Goal: Ask a question

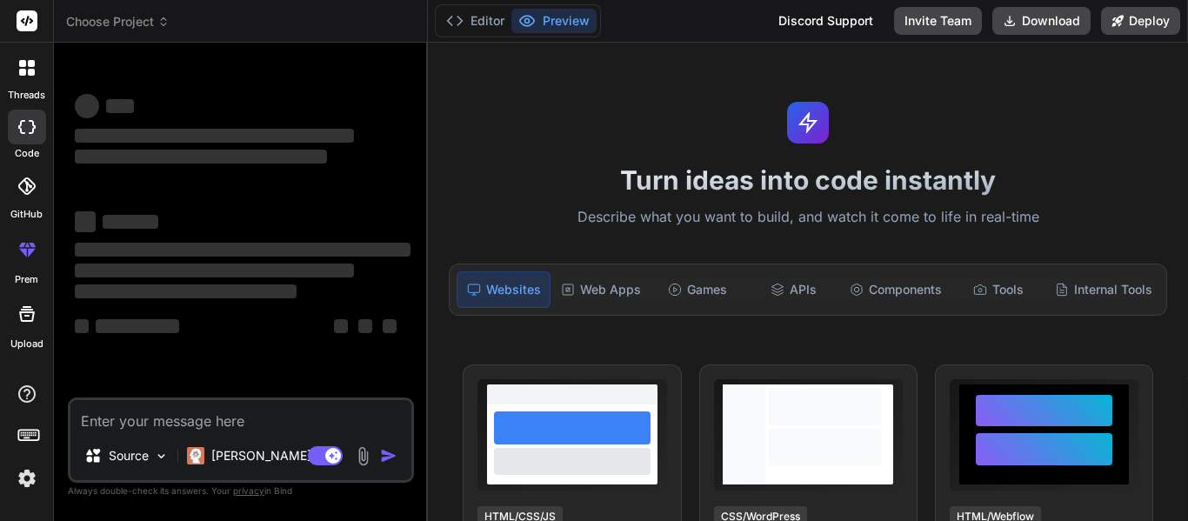
type textarea "x"
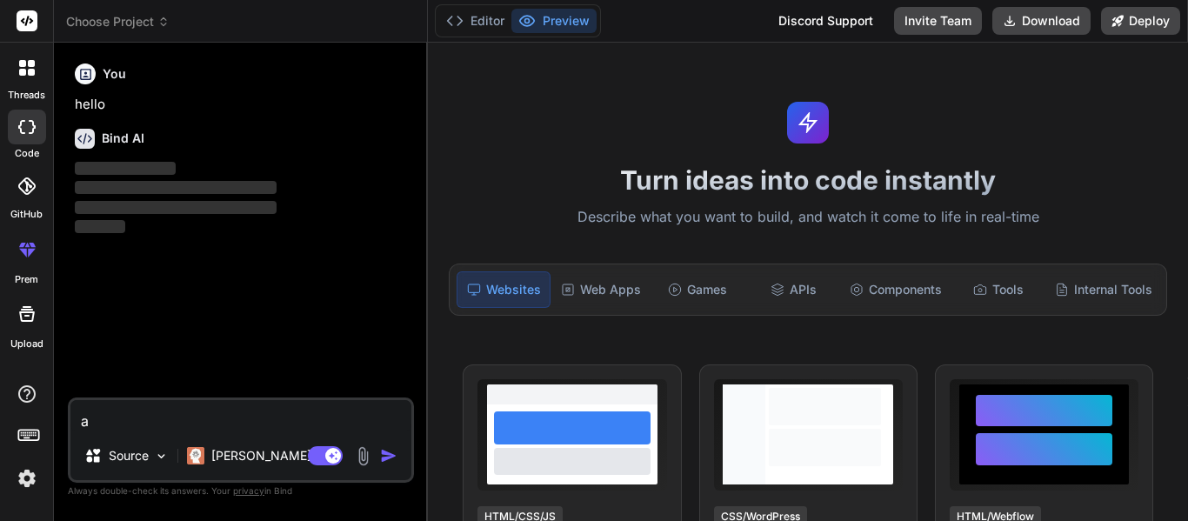
type textarea "a"
type textarea "x"
type textarea "ans"
type textarea "x"
type textarea "answ"
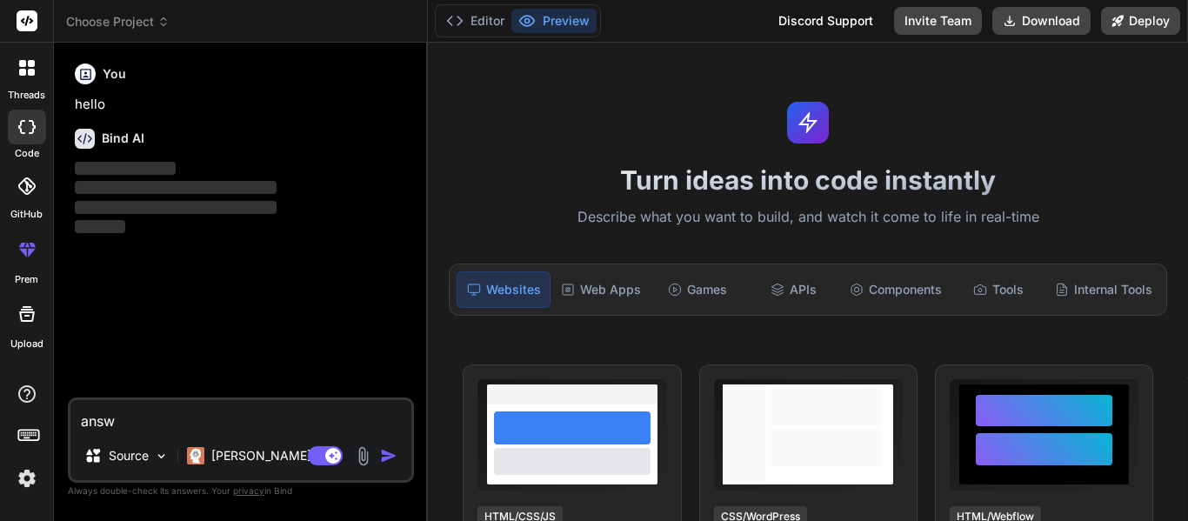
type textarea "x"
type textarea "answe"
type textarea "x"
type textarea "answer"
type textarea "x"
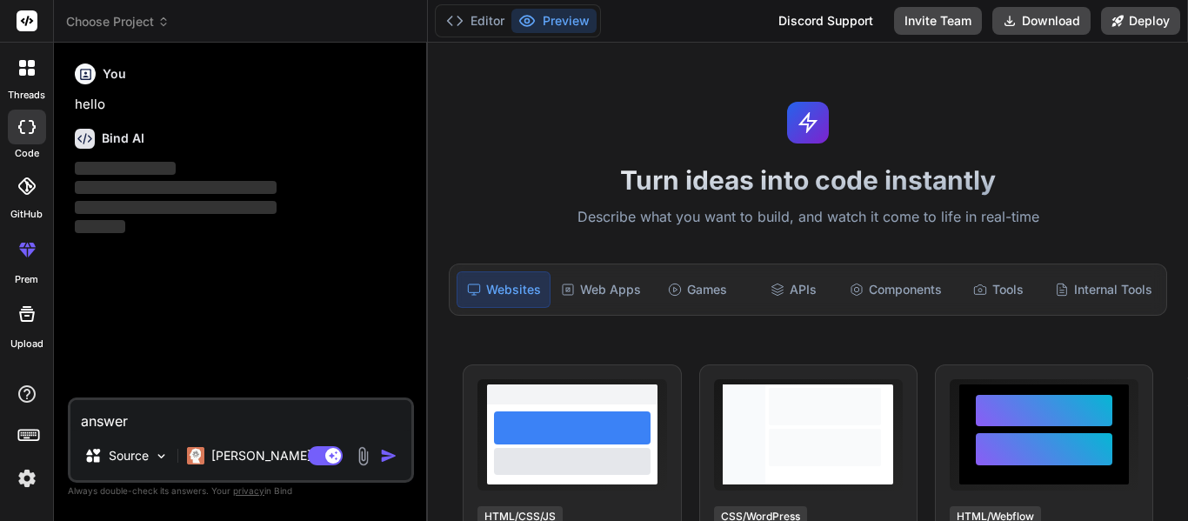
type textarea "answer"
type textarea "x"
type textarea "answer t"
type textarea "x"
type textarea "answer th"
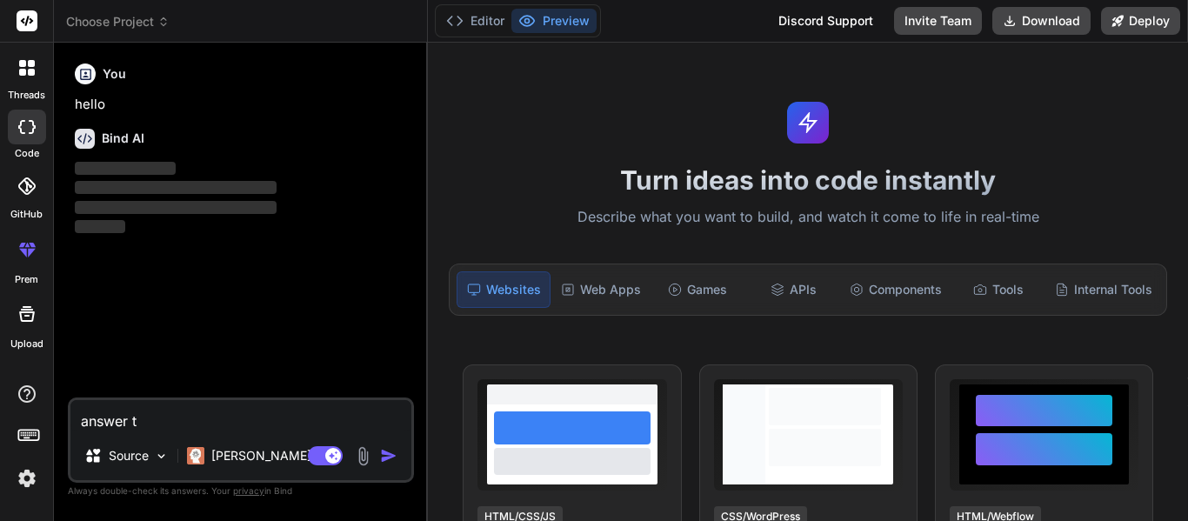
type textarea "x"
type textarea "answer the"
type textarea "x"
type textarea "answer thes"
type textarea "x"
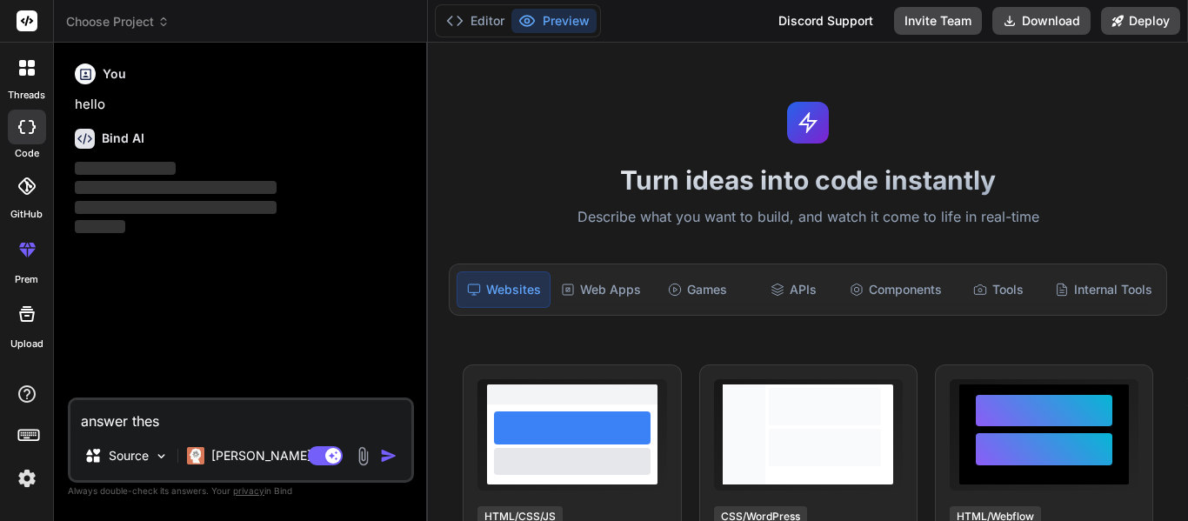
type textarea "answer these"
type textarea "x"
type textarea "answer these"
type textarea "x"
type textarea "answer these q"
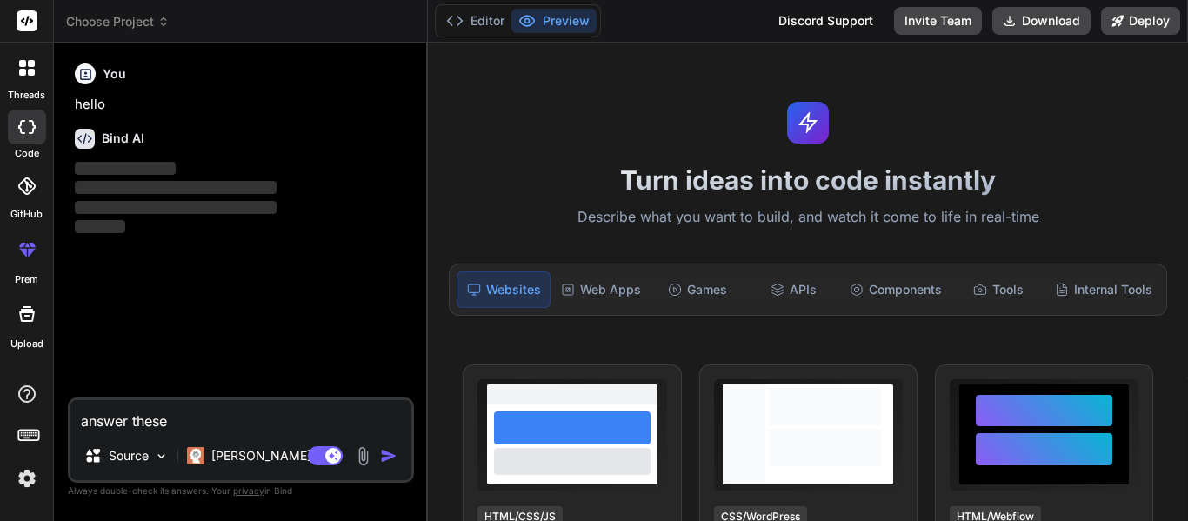
type textarea "x"
type textarea "answer these qu"
type textarea "x"
type textarea "answer these que"
type textarea "x"
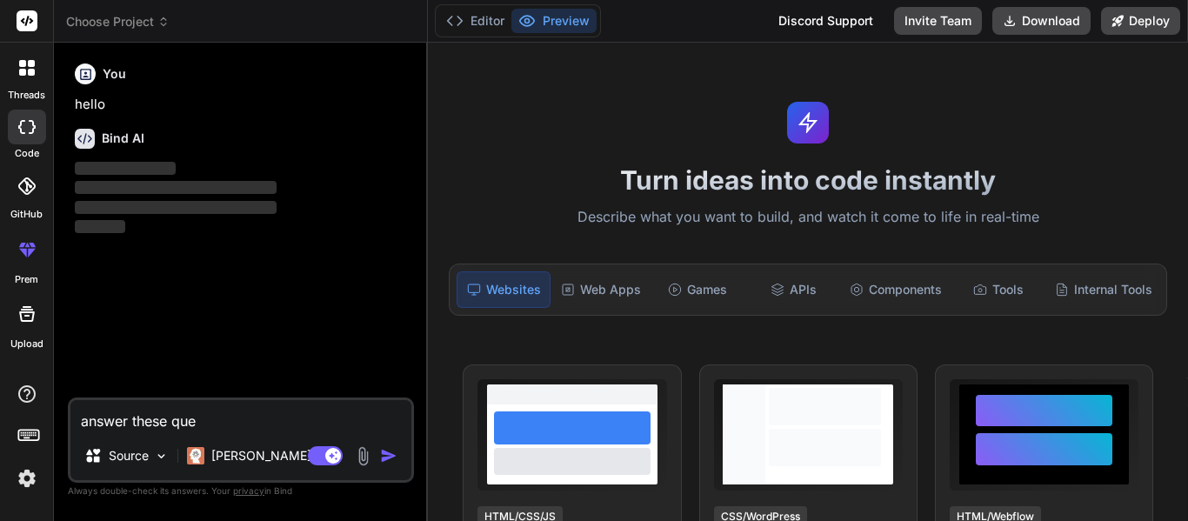
type textarea "answer these ques"
type textarea "x"
type textarea "answer these quest"
type textarea "x"
type textarea "answer these questi"
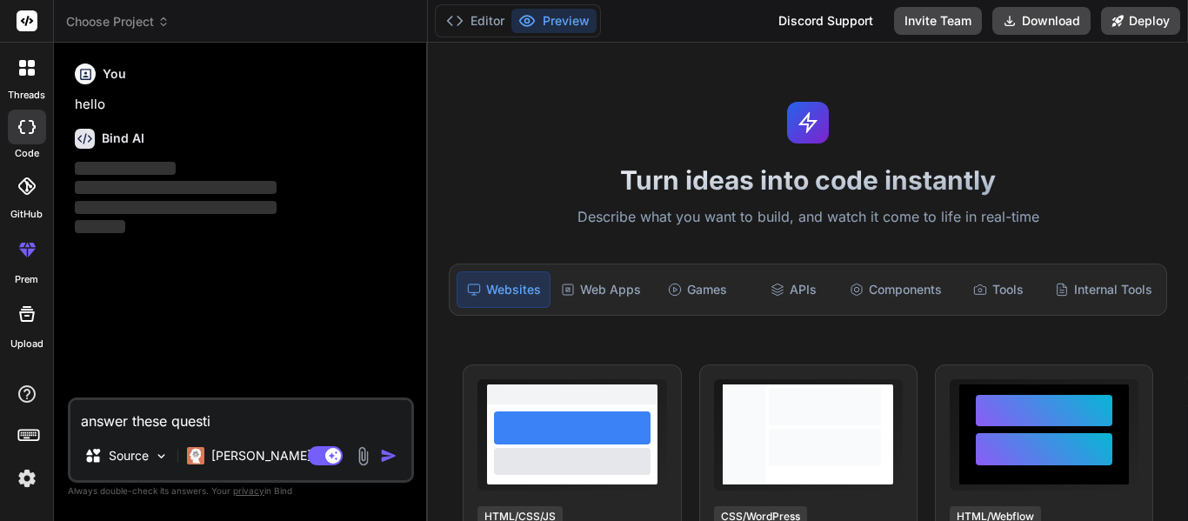
type textarea "x"
type textarea "answer these questio"
type textarea "x"
type textarea "answer these question"
type textarea "x"
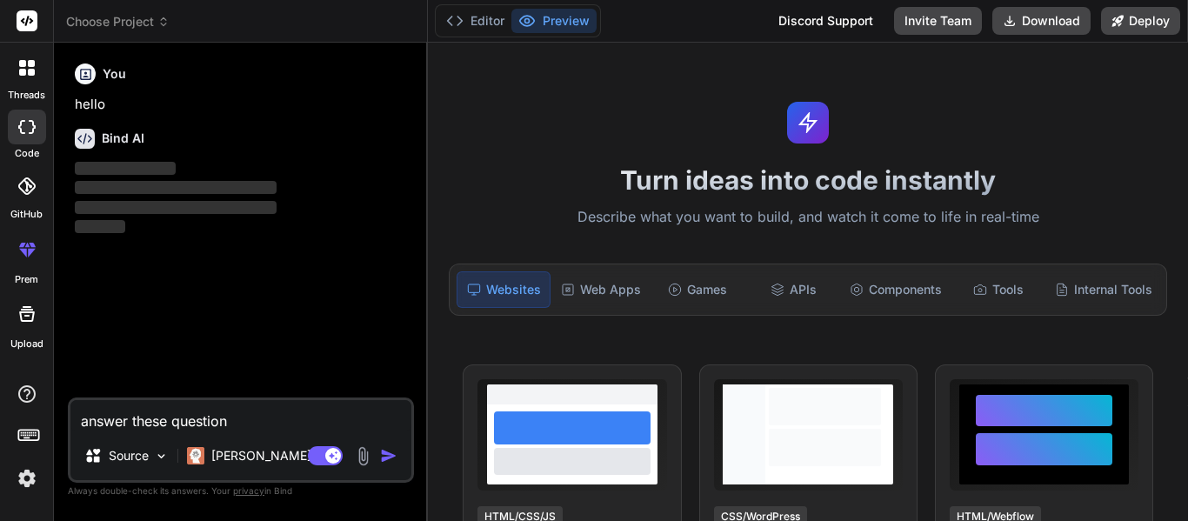
type textarea "answer these questions"
type textarea "x"
type textarea "answer these questions"
type textarea "x"
type textarea "answer these questions a"
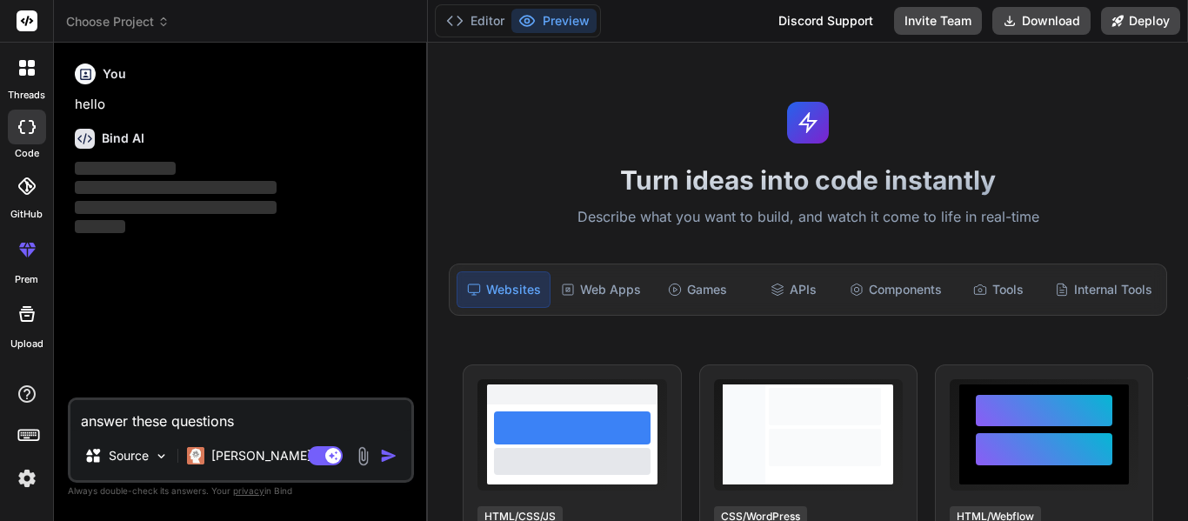
type textarea "x"
type textarea "answer these questions ab"
type textarea "x"
type textarea "answer these questions abo"
type textarea "x"
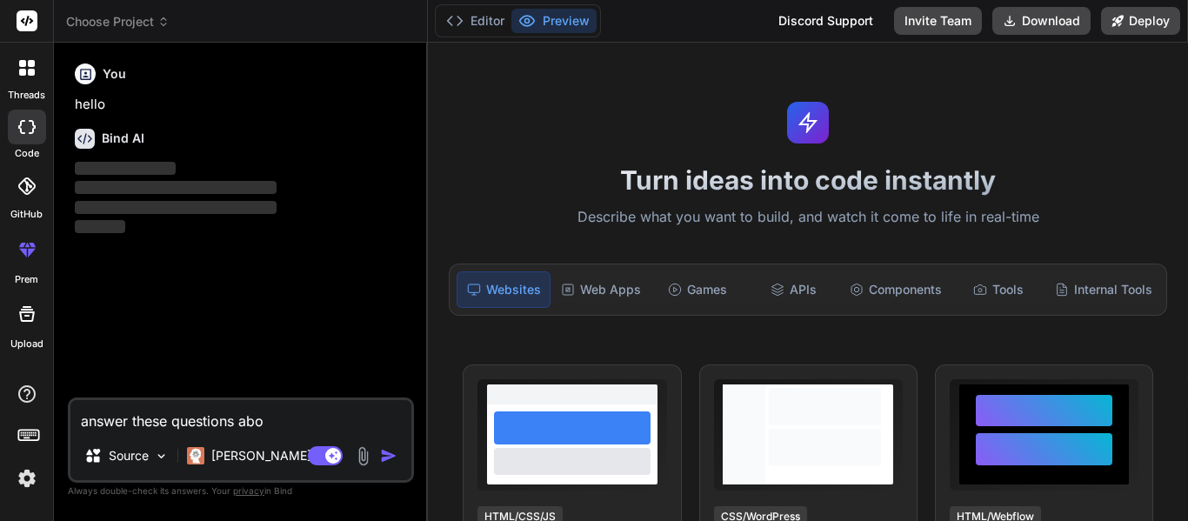
type textarea "answer these questions abou"
type textarea "x"
type textarea "answer these questions about"
type textarea "x"
type textarea "answer these questions about"
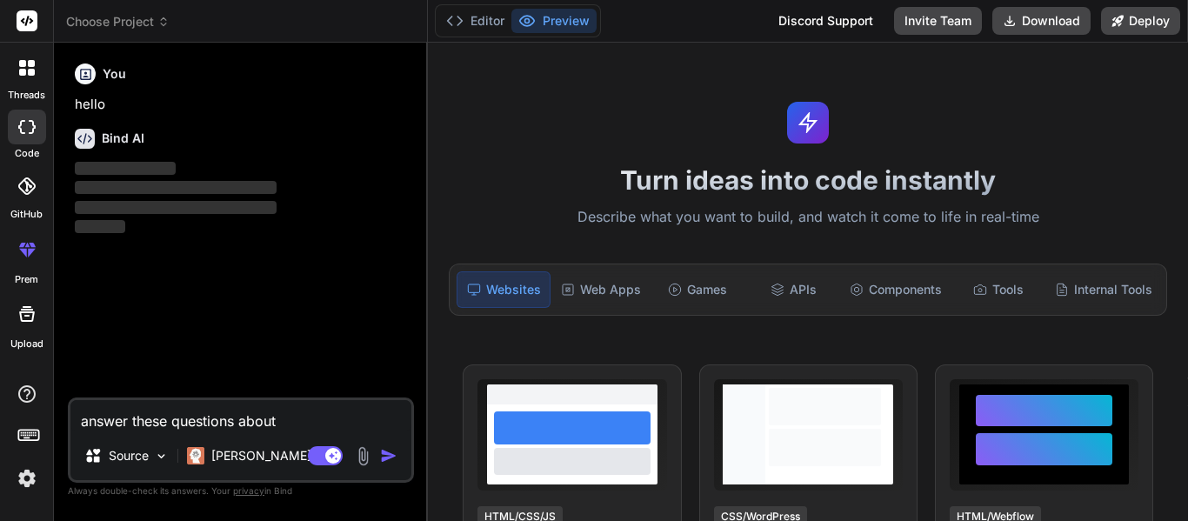
type textarea "x"
type textarea "answer these questions about t"
type textarea "x"
type textarea "answer these questions about the"
type textarea "x"
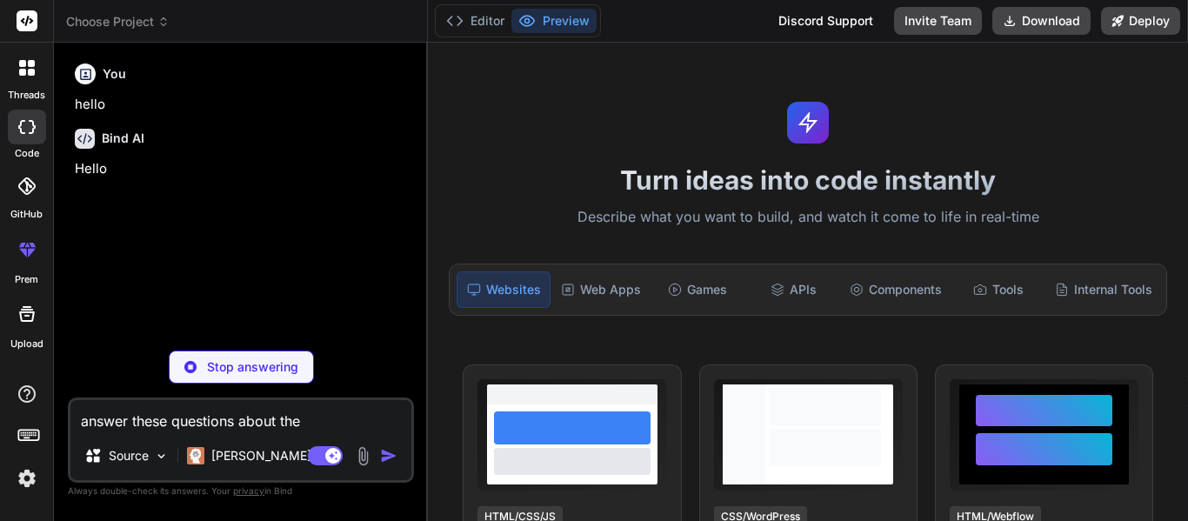
type textarea "answer these questions about the"
type textarea "x"
type textarea "answer these questions about the g"
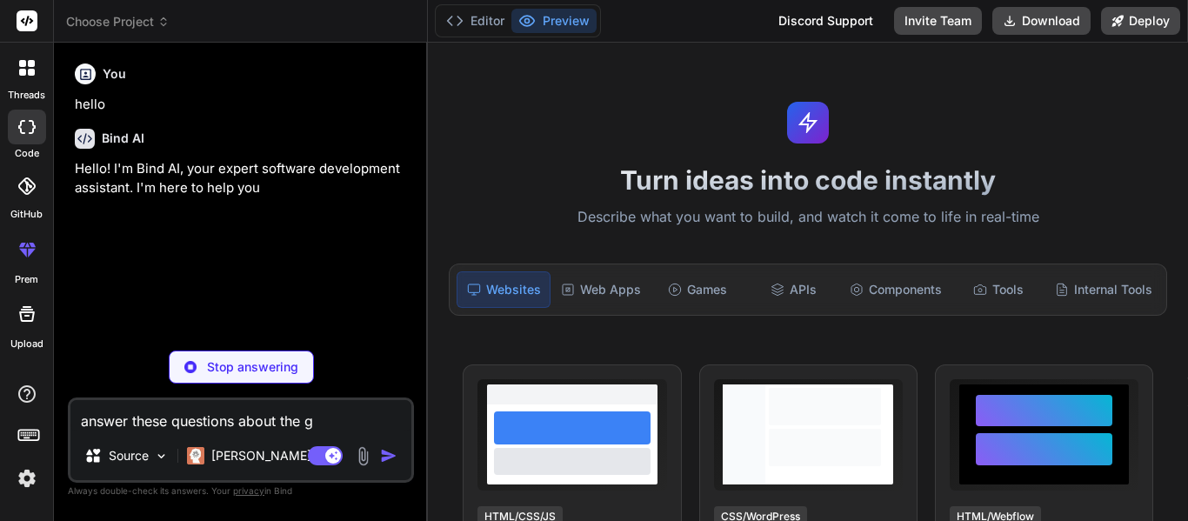
type textarea "x"
type textarea "answer these questions about the"
type textarea "x"
type textarea "answer these questions about the h"
type textarea "x"
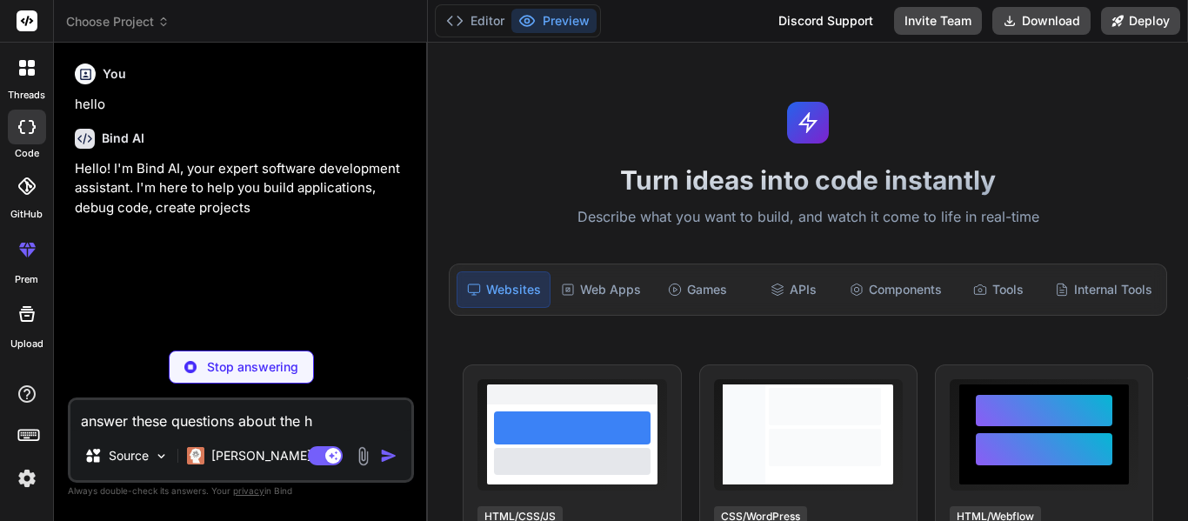
type textarea "answer these questions about the hu"
type textarea "x"
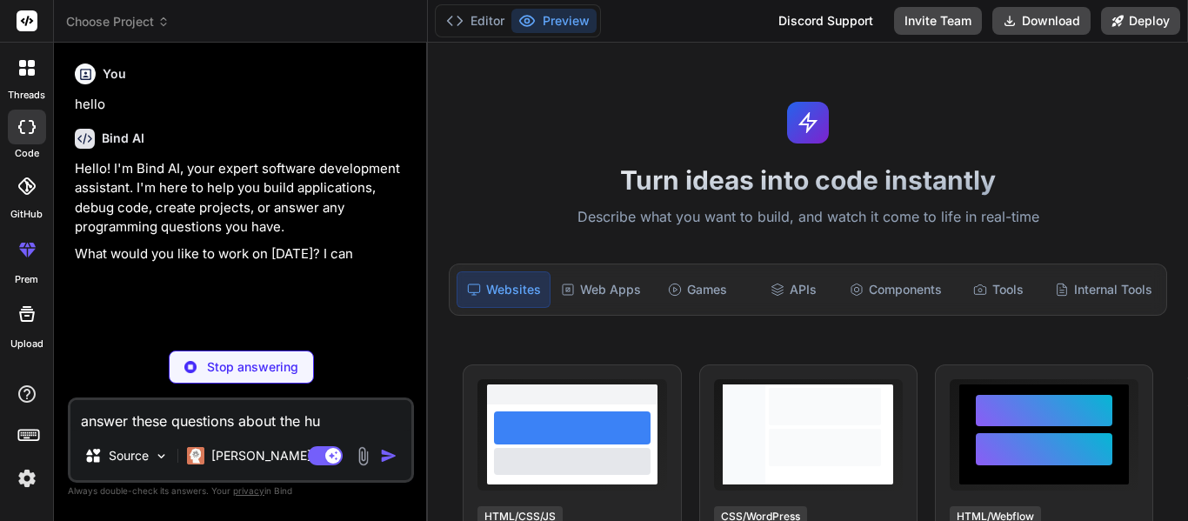
type textarea "answer these questions about the hun"
type textarea "x"
type textarea "answer these questions about the hung"
type textarea "x"
type textarea "answer these questions about the hunge"
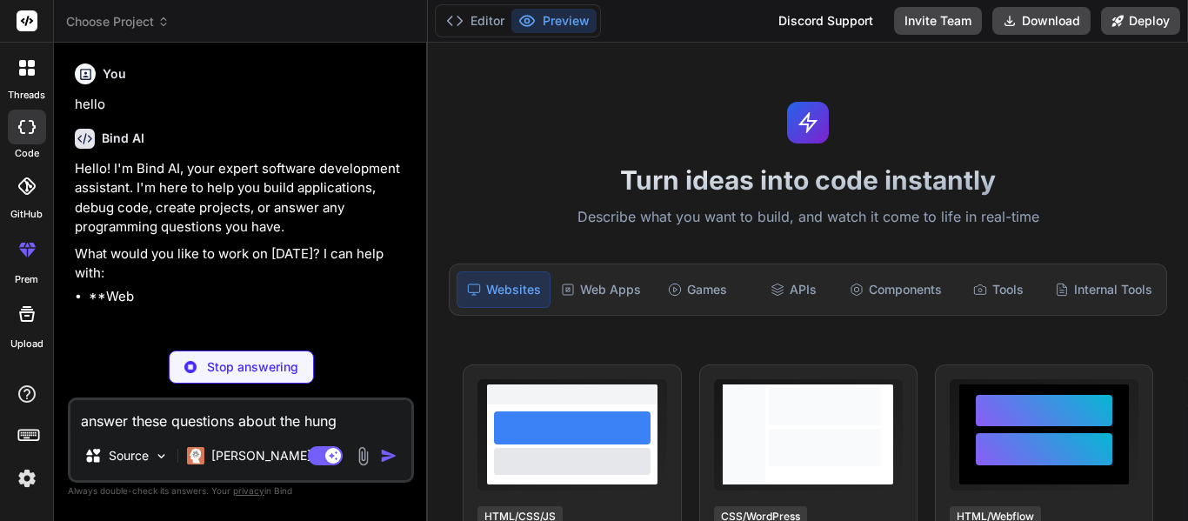
type textarea "x"
type textarea "answer these questions about the hunger"
type textarea "x"
type textarea "answer these questions about the hunger"
type textarea "x"
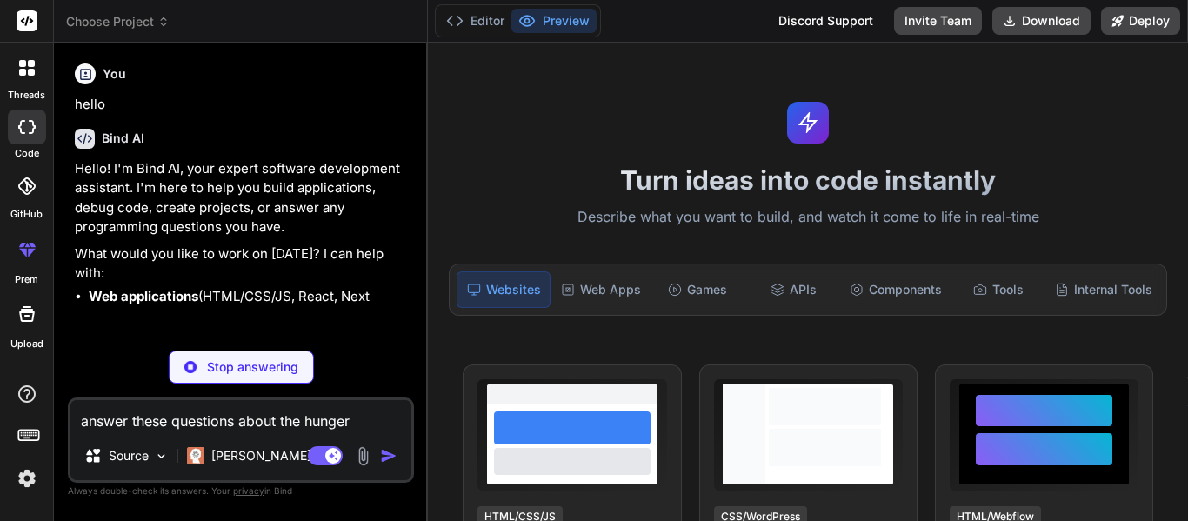
type textarea "answer these questions about the hunger g"
type textarea "x"
type textarea "answer these questions about the hunger ga"
type textarea "x"
type textarea "answer these questions about the hunger gam"
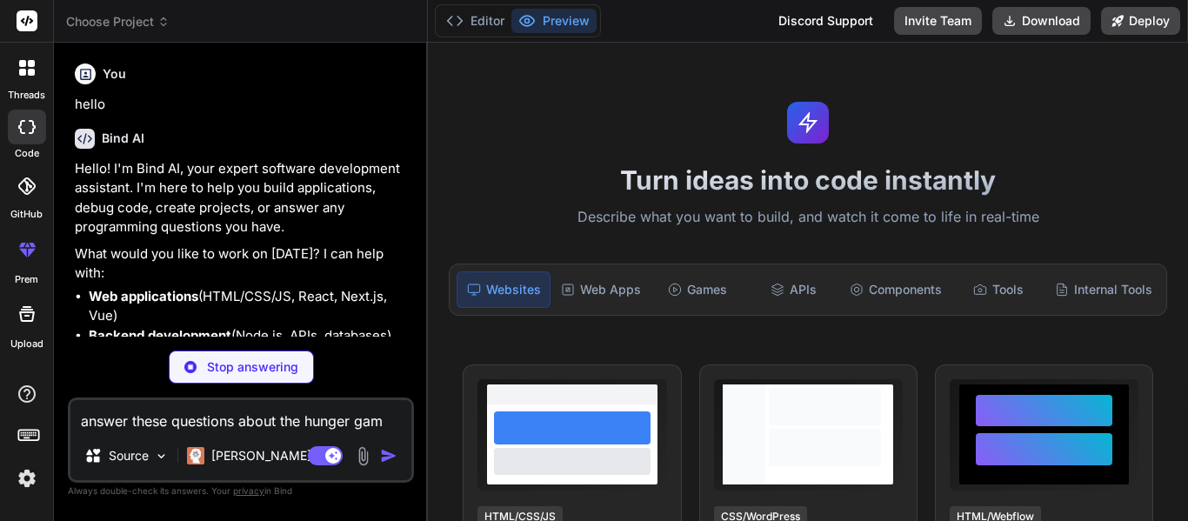
type textarea "x"
type textarea "answer these questions about the hunger game"
type textarea "x"
type textarea "answer these questions about the hunger games"
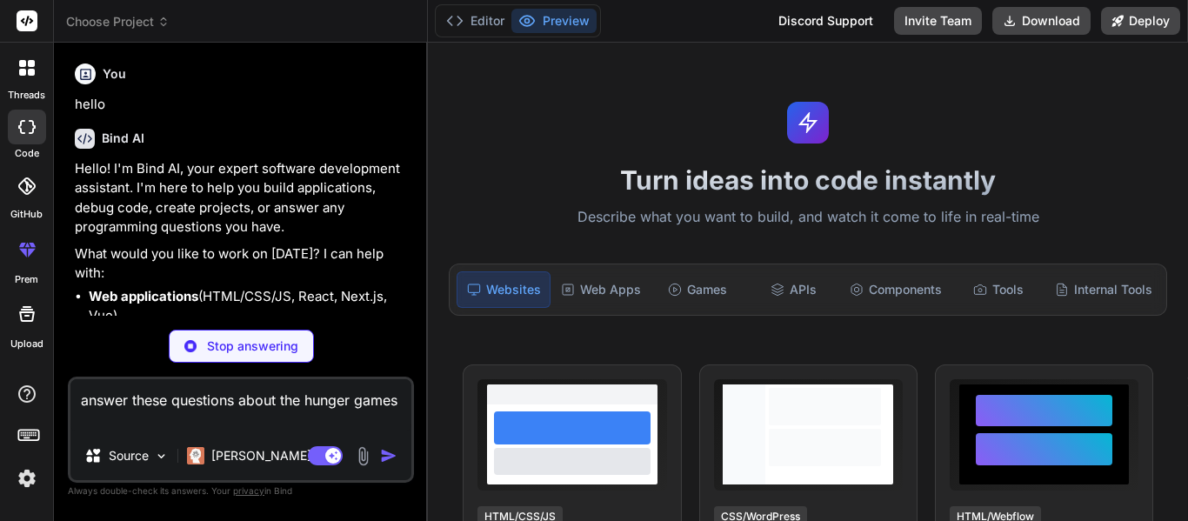
type textarea "x"
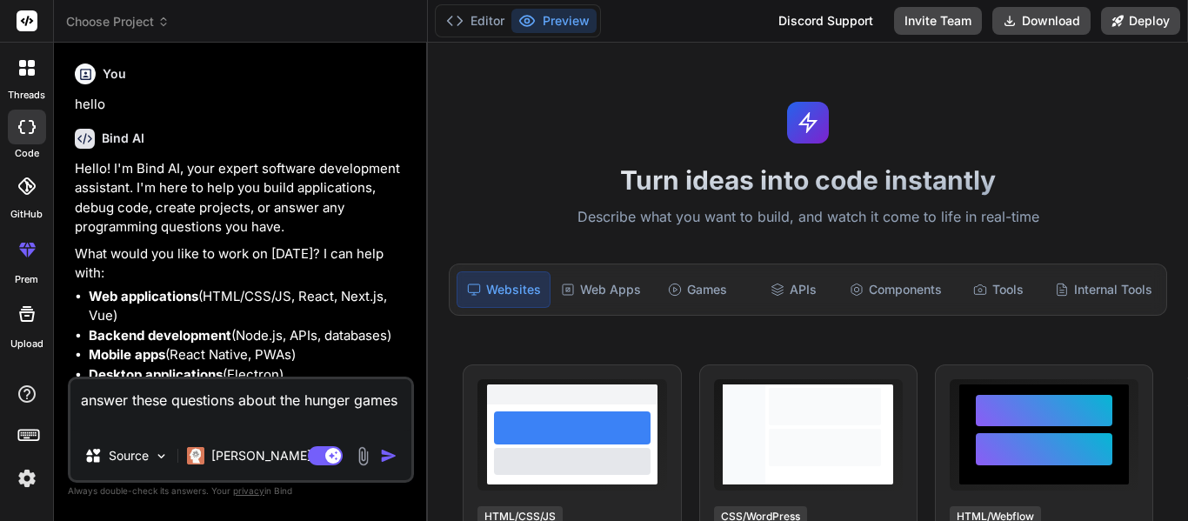
type textarea "answer these questions about the hunger games"
type textarea "x"
type textarea "answer these questions about the hunger games"
type textarea "x"
type textarea "answer these questions about the hunger games."
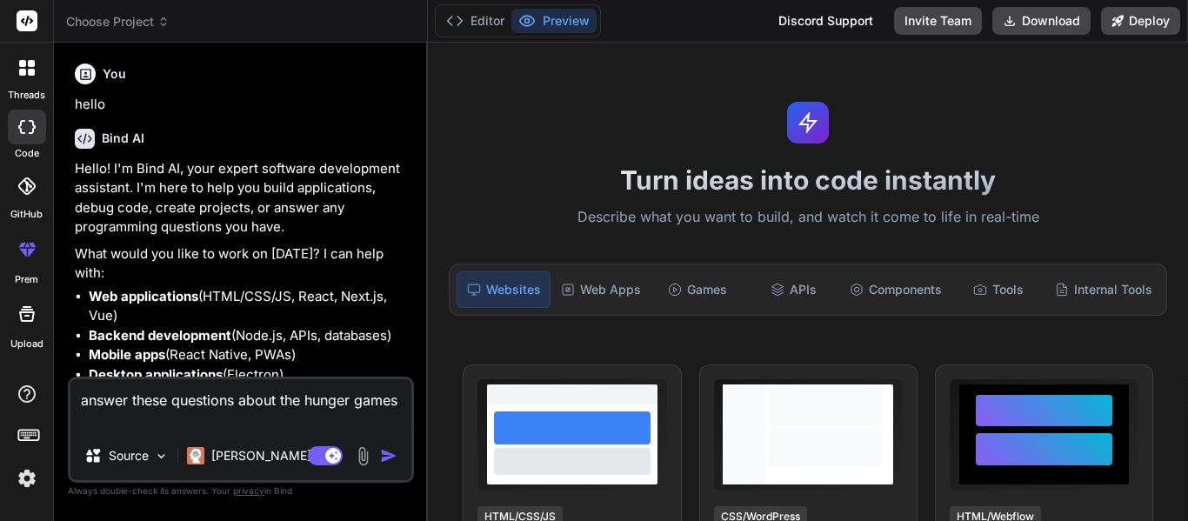
type textarea "x"
type textarea "answer these questions about the hunger games."
type textarea "x"
type textarea "answer these questions about the hunger games. Why is the roof of the Training …"
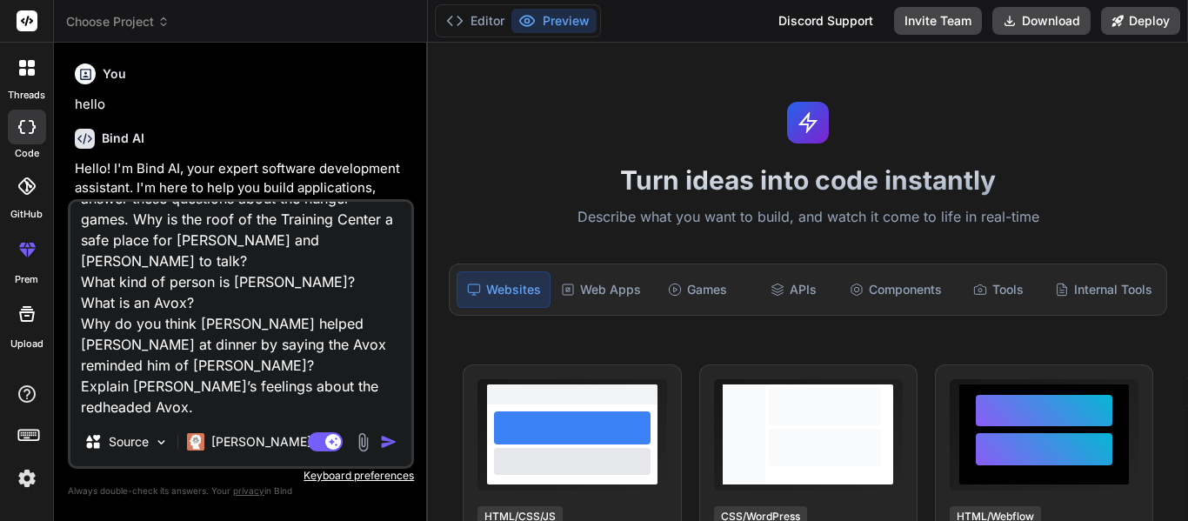
type textarea "x"
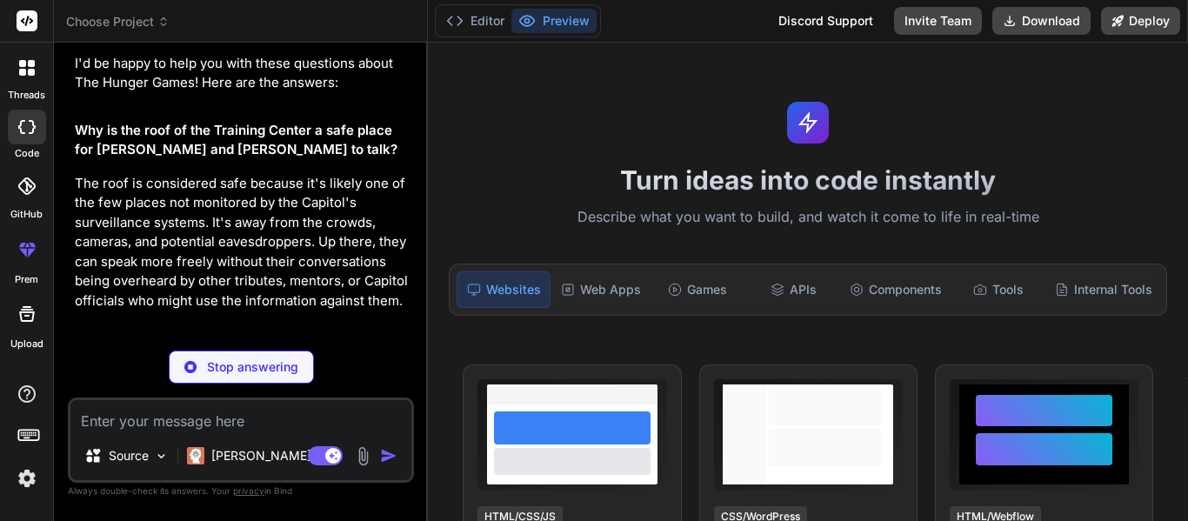
scroll to position [719, 0]
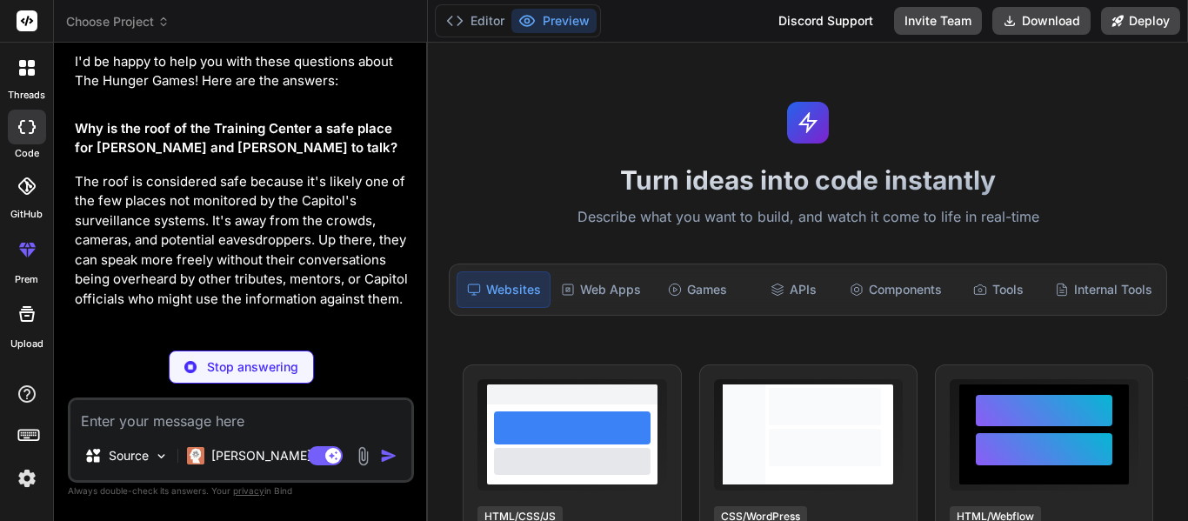
type textarea "x"
type textarea "m"
type textarea "x"
type textarea "ma"
type textarea "x"
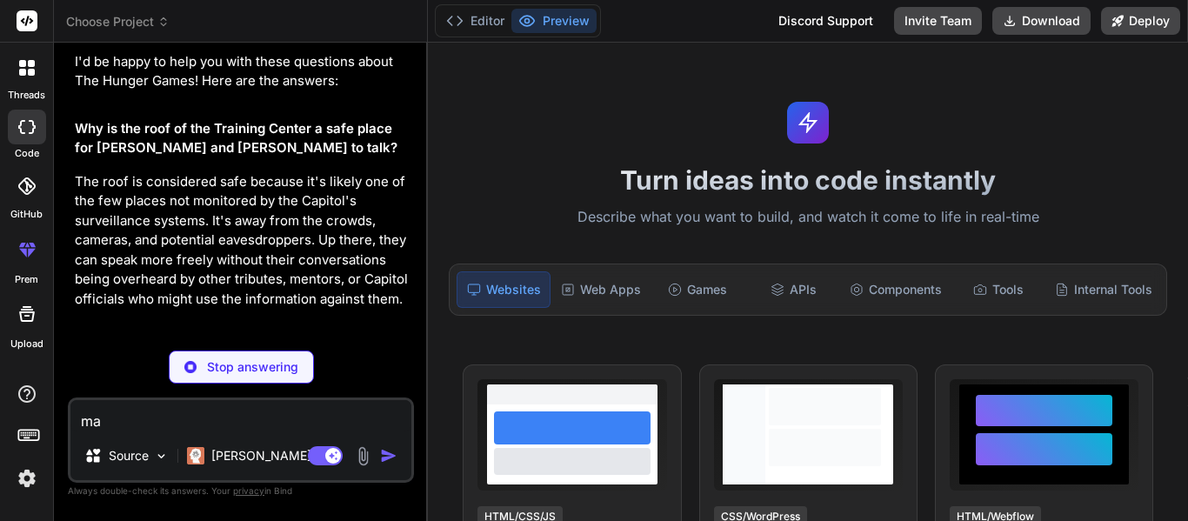
type textarea "mak"
type textarea "x"
type textarea "make"
type textarea "x"
type textarea "make"
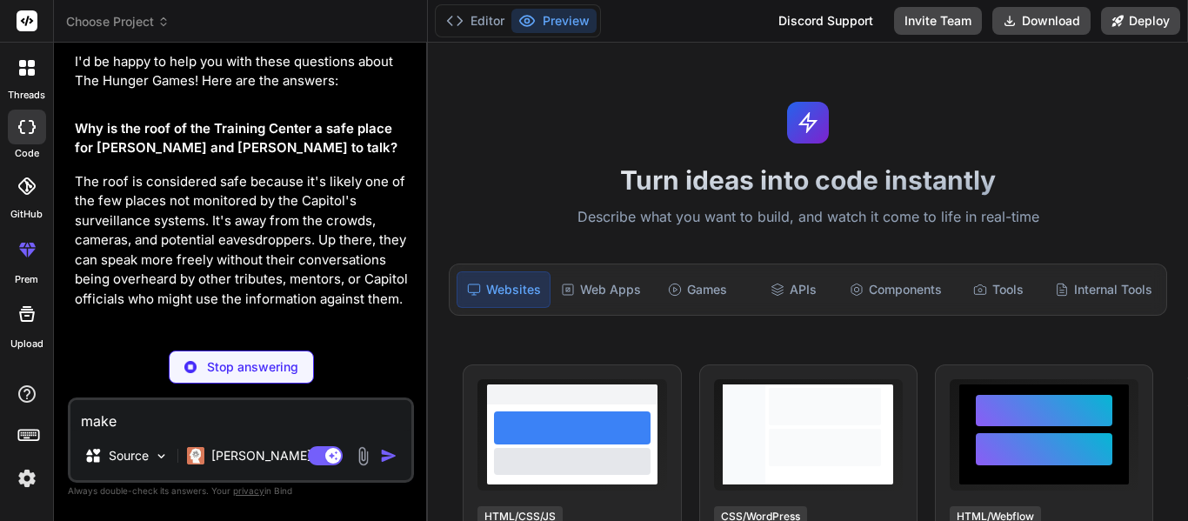
type textarea "x"
type textarea "make t"
type textarea "x"
type textarea "make th"
type textarea "x"
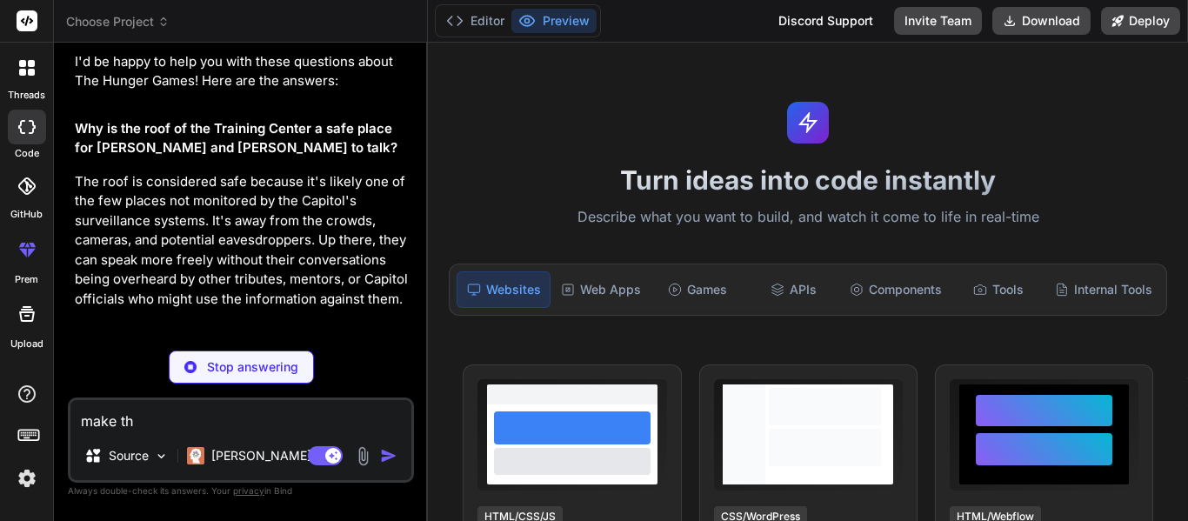
type textarea "make the"
type textarea "x"
type textarea "make the"
type textarea "x"
type textarea "make the a"
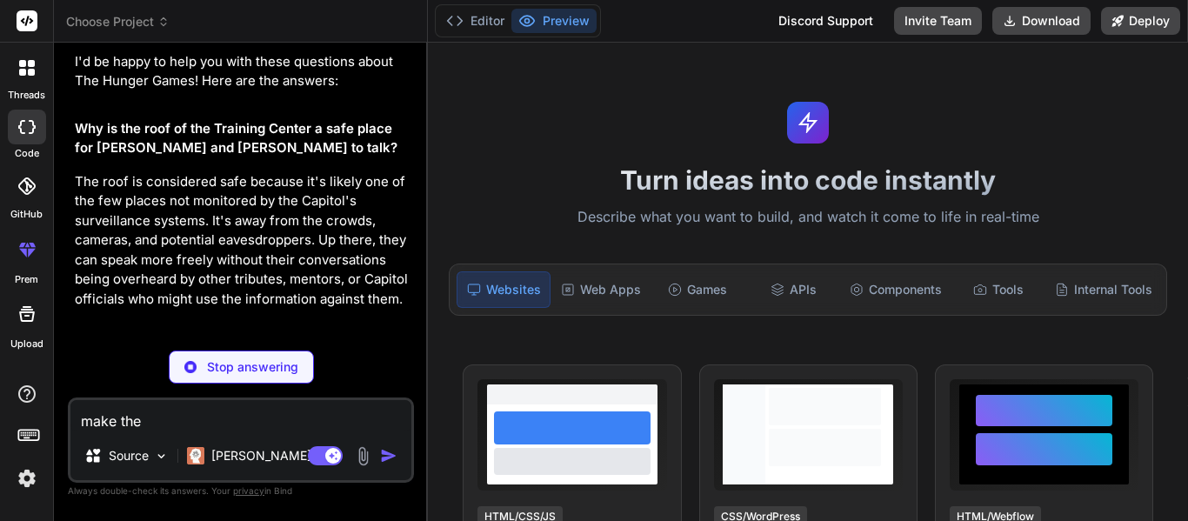
type textarea "x"
type textarea "make the an"
type textarea "x"
type textarea "make the ans"
type textarea "x"
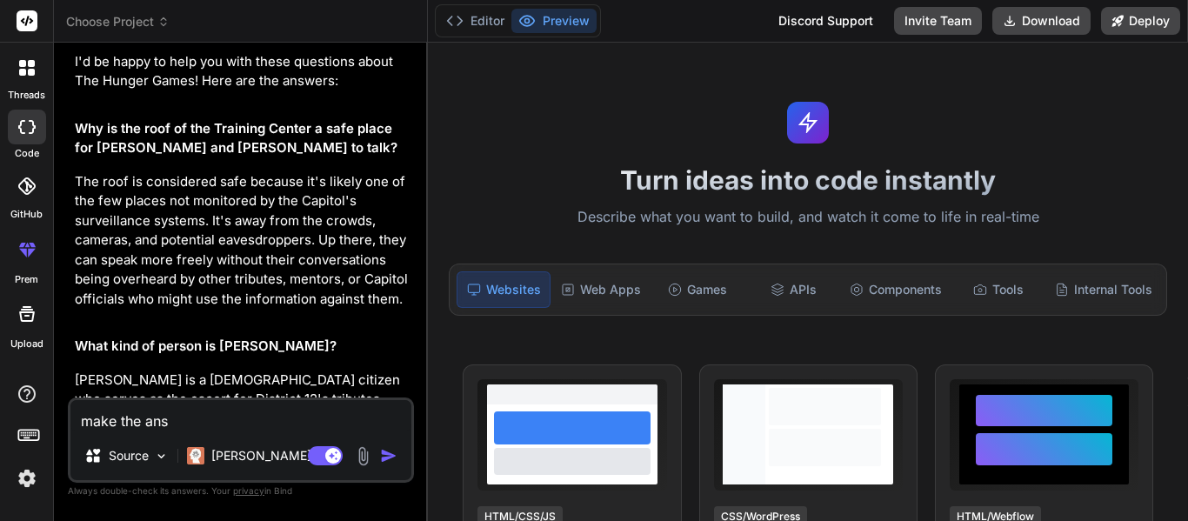
type textarea "make the answ"
type textarea "x"
type textarea "make the answe"
type textarea "x"
type textarea "make the answer"
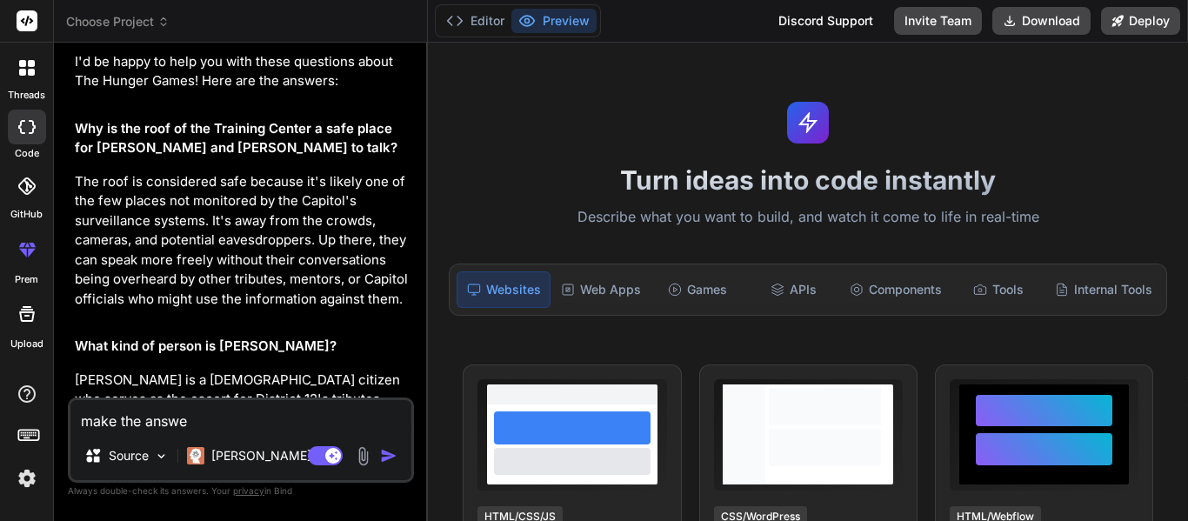
type textarea "x"
type textarea "make the answers"
type textarea "x"
type textarea "make the answers"
type textarea "x"
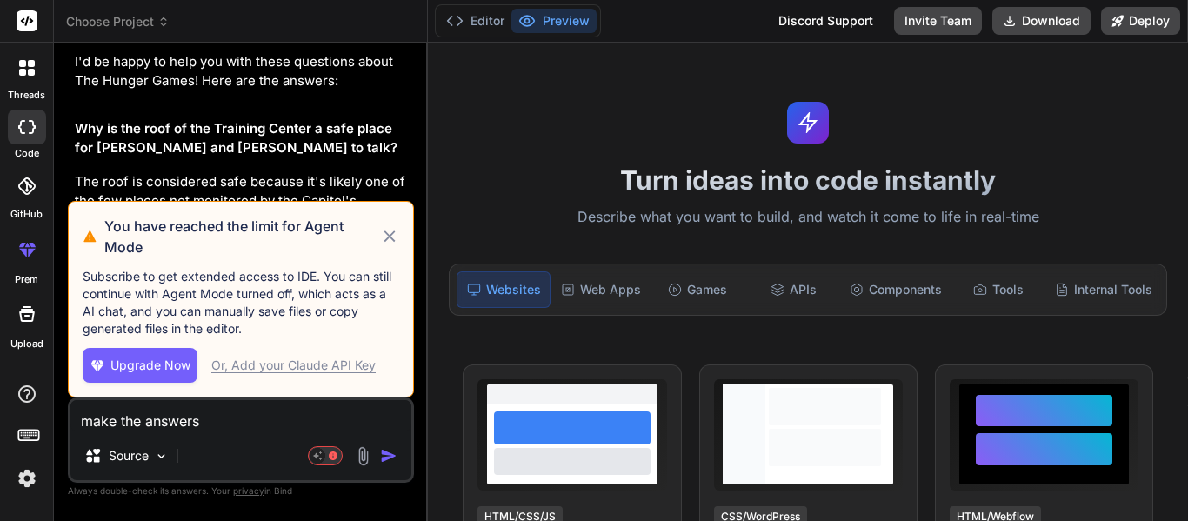
type textarea "make the answers a"
type textarea "x"
type textarea "make the answers al"
type textarea "x"
type textarea "make the answers alo"
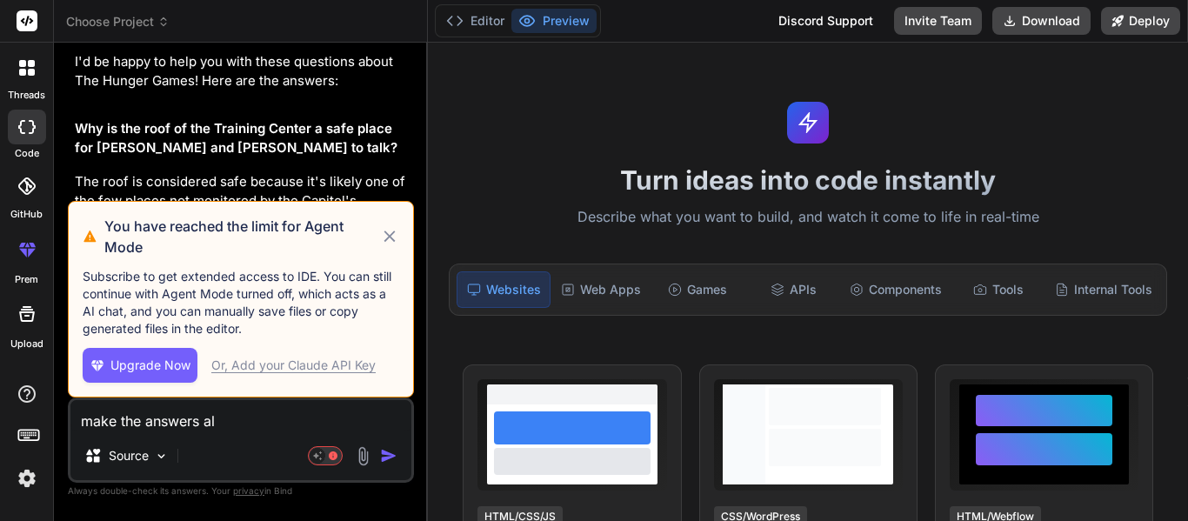
type textarea "x"
type textarea "make the answers alot"
type textarea "x"
type textarea "make the answers alot"
type textarea "x"
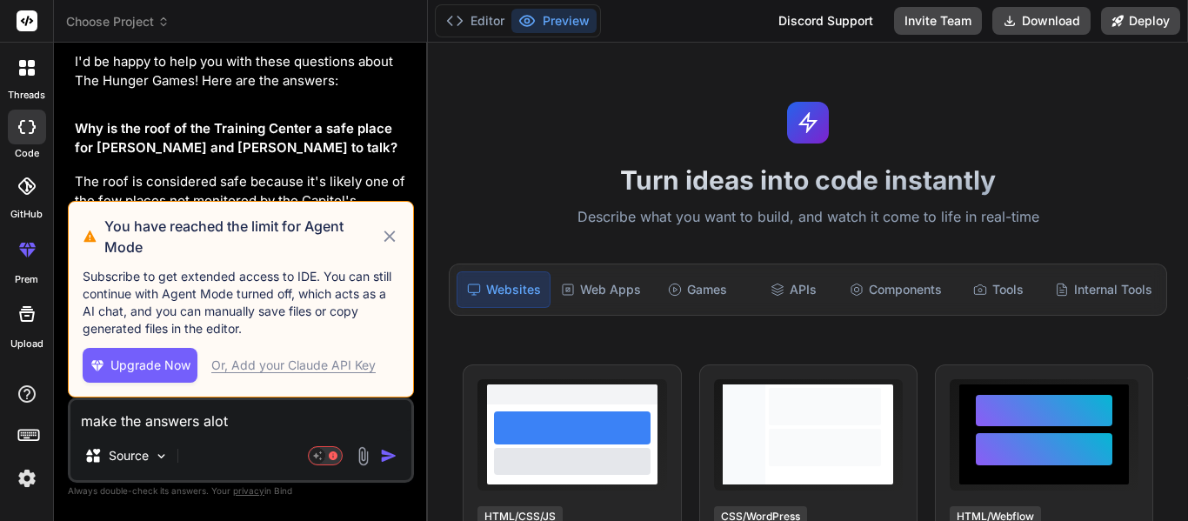
type textarea "make the answers alot s"
type textarea "x"
type textarea "make the answers alot sh"
type textarea "x"
type textarea "make the answers alot sho"
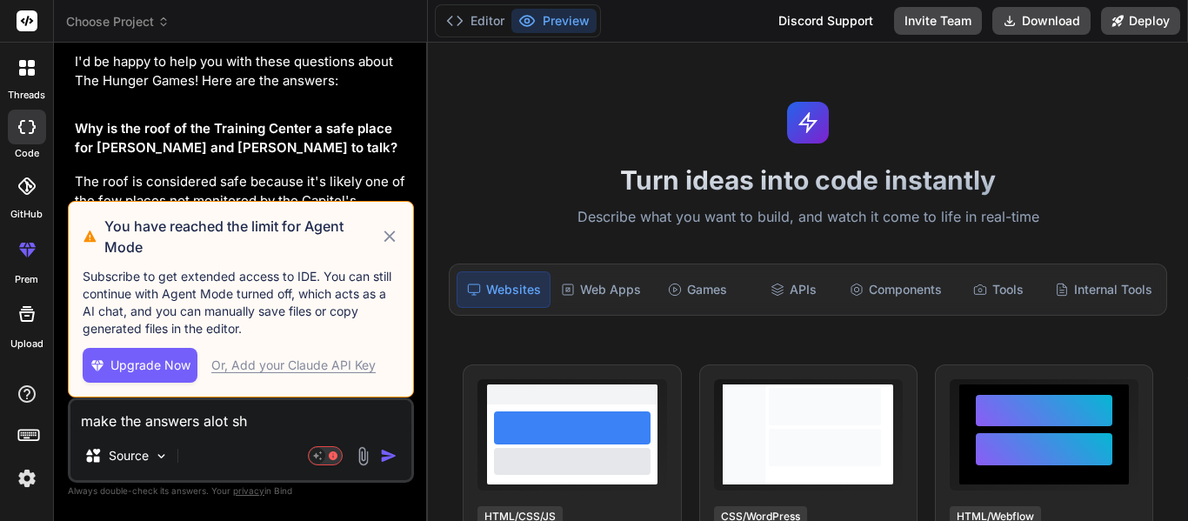
type textarea "x"
type textarea "make the answers alot shor"
type textarea "x"
type textarea "make the answers alot short"
type textarea "x"
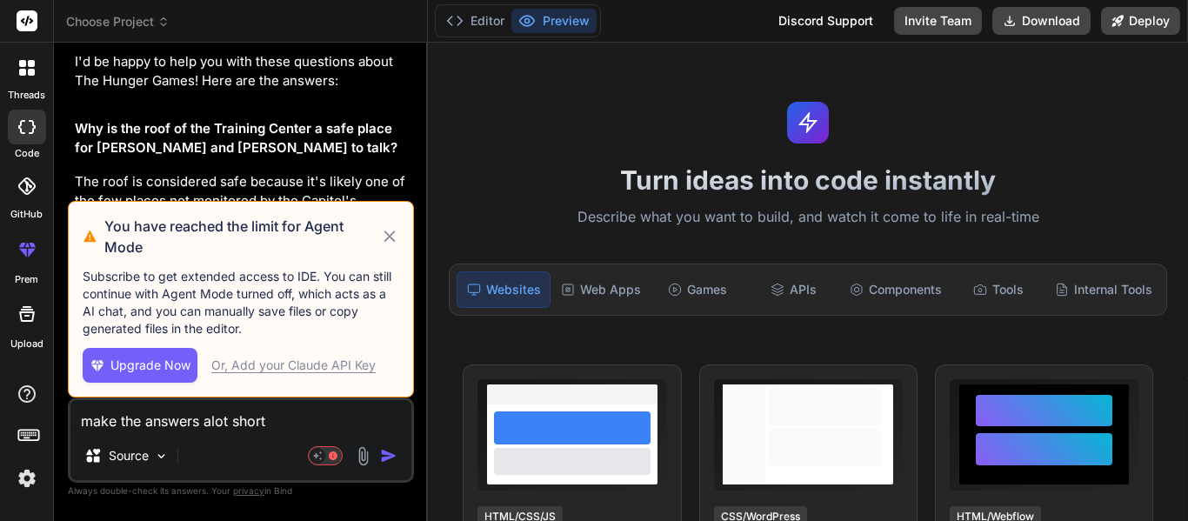
type textarea "make the answers alot shorte"
type textarea "x"
type textarea "make the answers alot shorter"
type textarea "x"
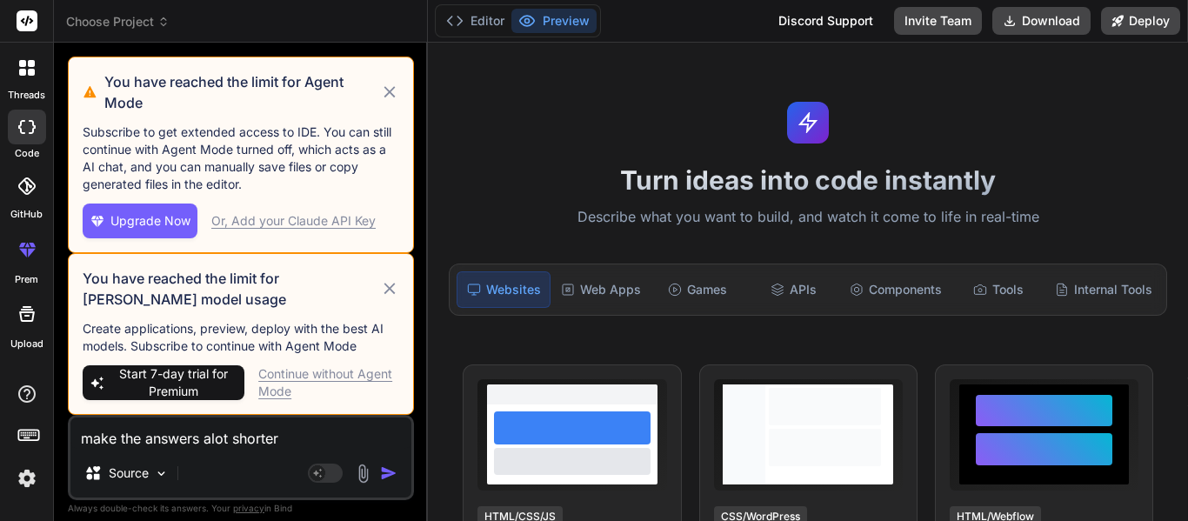
type textarea "make the answers alot shorter"
click at [389, 469] on img "button" at bounding box center [388, 472] width 17 height 17
